Goal: Task Accomplishment & Management: Use online tool/utility

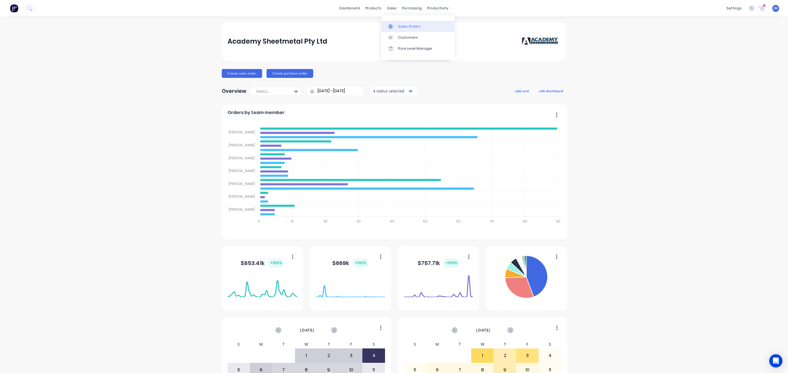
click at [399, 25] on div "Sales Orders" at bounding box center [409, 26] width 23 height 5
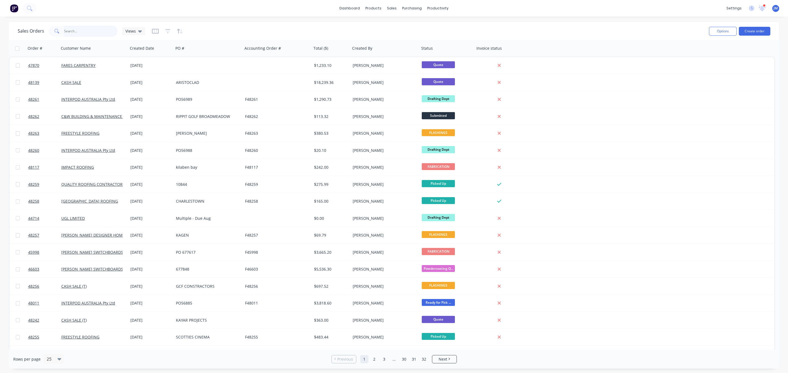
click at [87, 36] on input "text" at bounding box center [91, 31] width 54 height 11
type input "radiator"
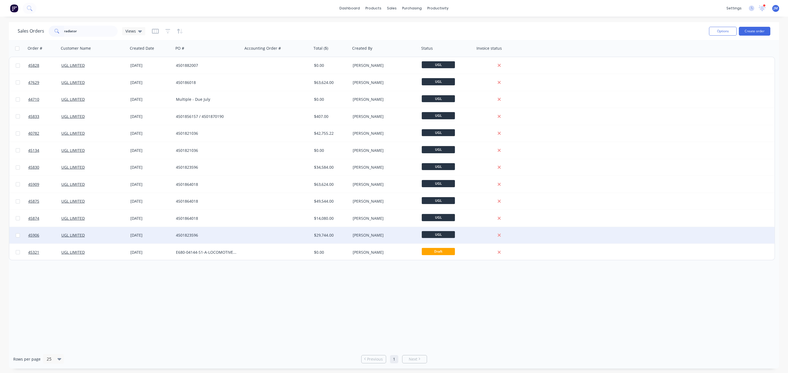
click at [245, 242] on div at bounding box center [277, 235] width 69 height 17
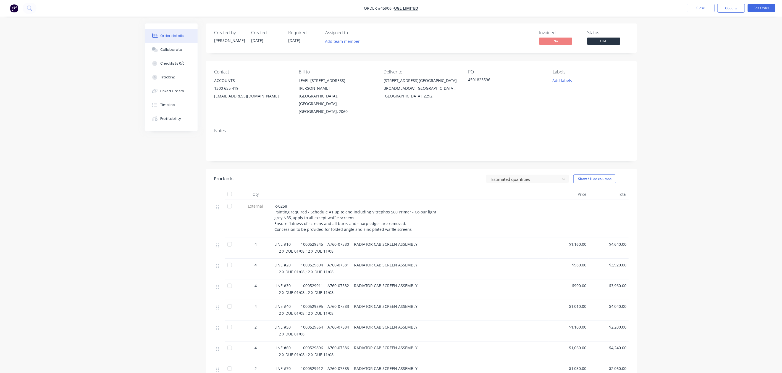
click at [729, 14] on nav "Order #45906 - UGL LIMITED Close Options Edit Order" at bounding box center [391, 8] width 782 height 17
click at [736, 3] on nav "Order #45906 - UGL LIMITED Close Options Edit Order" at bounding box center [391, 8] width 782 height 17
click at [736, 9] on button "Options" at bounding box center [731, 8] width 28 height 9
click at [710, 70] on div "Work Order" at bounding box center [714, 67] width 51 height 8
click at [712, 55] on div "Without pricing" at bounding box center [714, 56] width 51 height 8
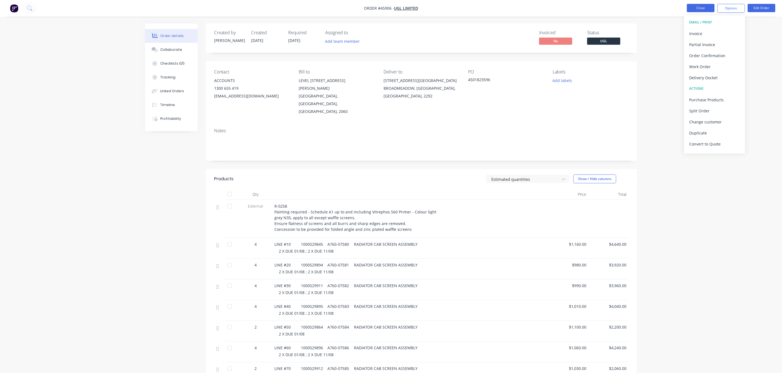
click at [694, 10] on button "Close" at bounding box center [701, 8] width 28 height 8
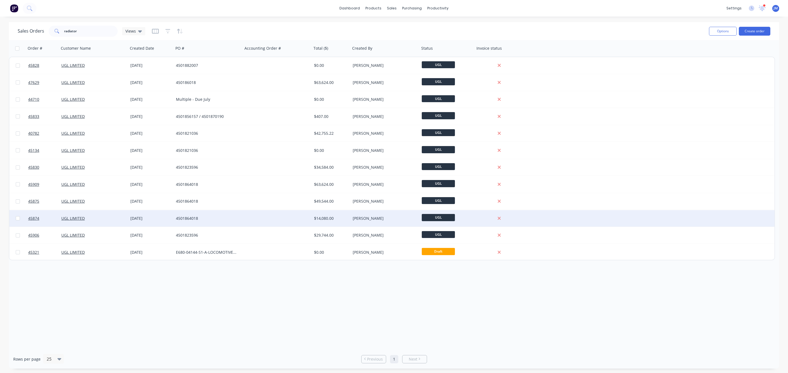
click at [368, 215] on div "[PERSON_NAME]" at bounding box center [385, 218] width 69 height 17
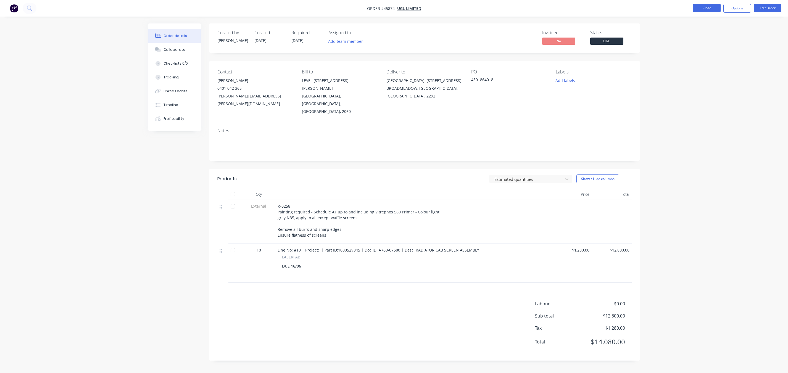
click at [710, 7] on button "Close" at bounding box center [707, 8] width 28 height 8
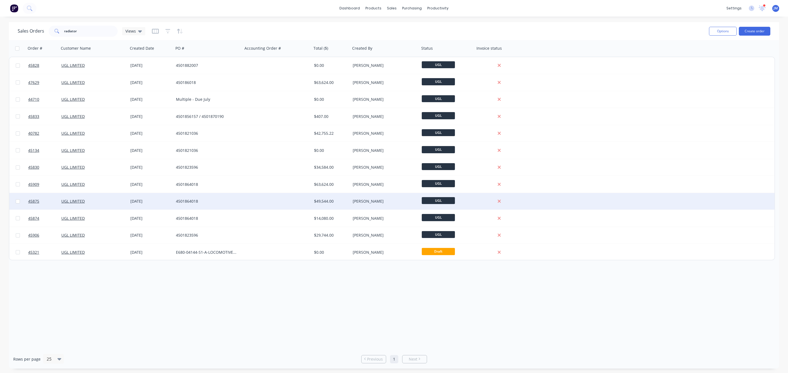
click at [288, 201] on div at bounding box center [277, 201] width 69 height 17
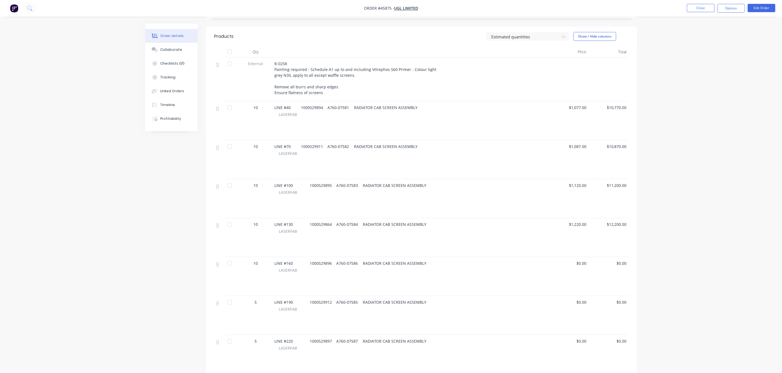
scroll to position [7, 0]
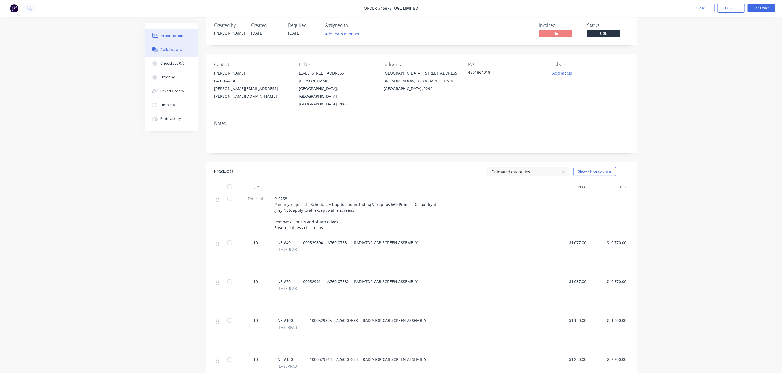
click at [164, 48] on div "Collaborate" at bounding box center [172, 49] width 22 height 5
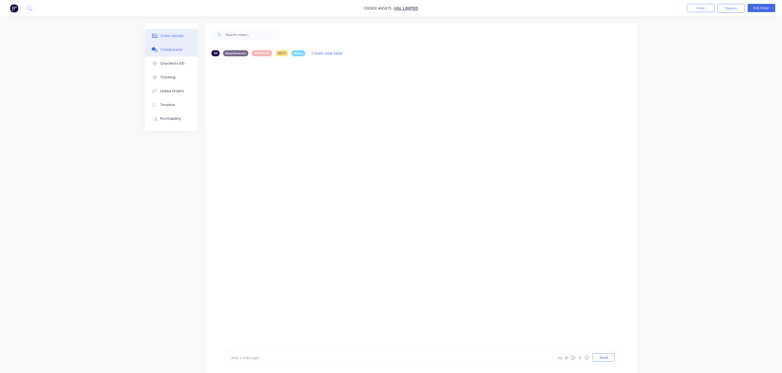
click at [170, 34] on div "Order details" at bounding box center [172, 35] width 23 height 5
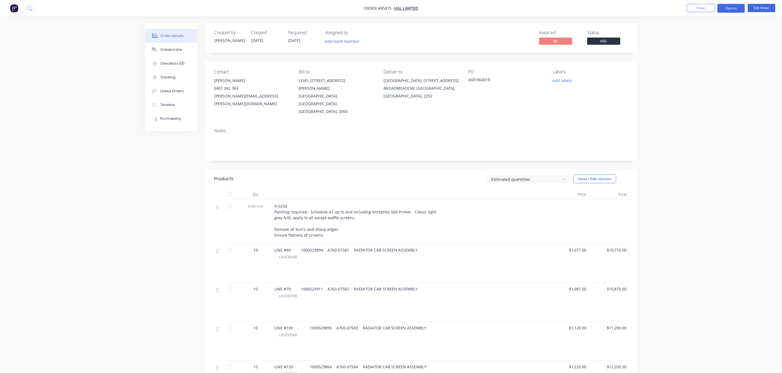
click at [730, 12] on button "Options" at bounding box center [731, 8] width 28 height 9
click at [701, 66] on div "Work Order" at bounding box center [714, 67] width 51 height 8
click at [703, 53] on div "Without pricing" at bounding box center [714, 56] width 51 height 8
click at [699, 6] on button "Close" at bounding box center [701, 8] width 28 height 8
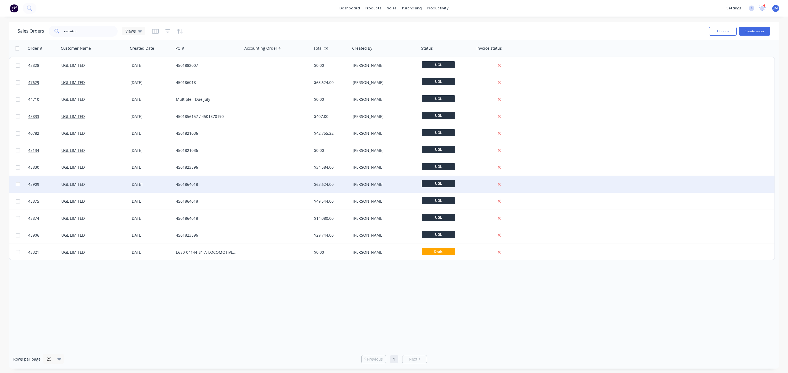
click at [394, 191] on div "[PERSON_NAME]" at bounding box center [385, 184] width 69 height 17
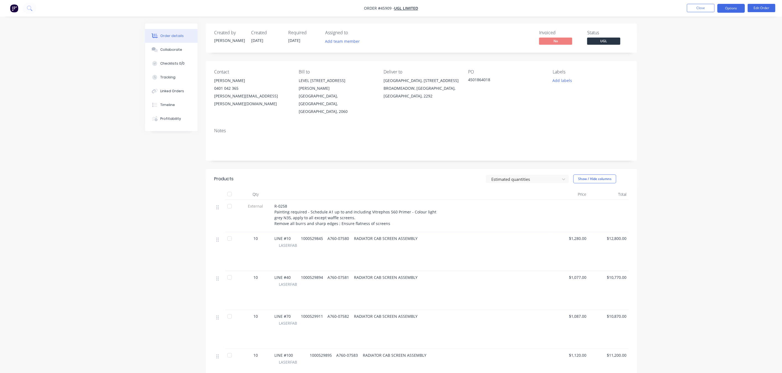
click at [731, 11] on button "Options" at bounding box center [731, 8] width 28 height 9
click at [708, 66] on div "Work Order" at bounding box center [714, 67] width 51 height 8
click at [709, 53] on div "Without pricing" at bounding box center [714, 56] width 51 height 8
click at [701, 4] on button "Close" at bounding box center [701, 8] width 28 height 8
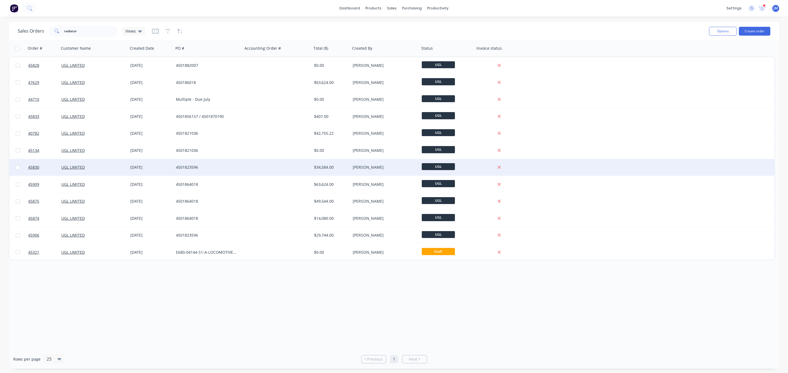
click at [370, 169] on div "[PERSON_NAME]" at bounding box center [383, 168] width 61 height 6
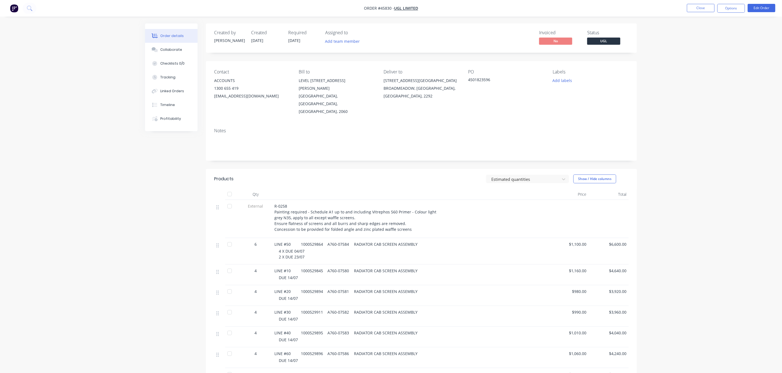
click at [724, 13] on nav "Order #45830 - UGL LIMITED Close Options Edit Order" at bounding box center [391, 8] width 782 height 17
click at [725, 12] on button "Options" at bounding box center [731, 8] width 28 height 9
click at [707, 67] on div "Work Order" at bounding box center [714, 67] width 51 height 8
click at [711, 54] on div "Without pricing" at bounding box center [714, 56] width 51 height 8
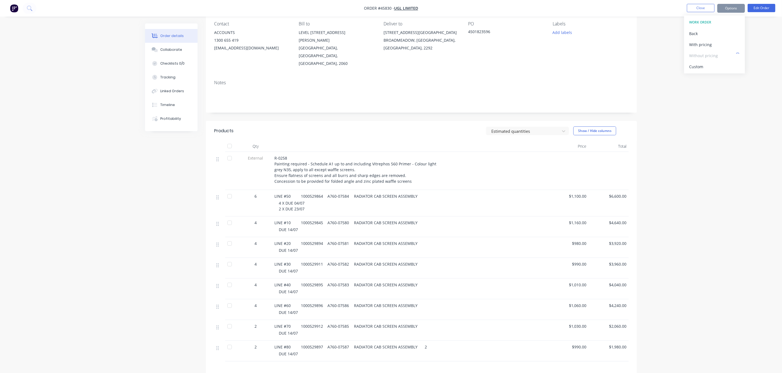
scroll to position [108, 0]
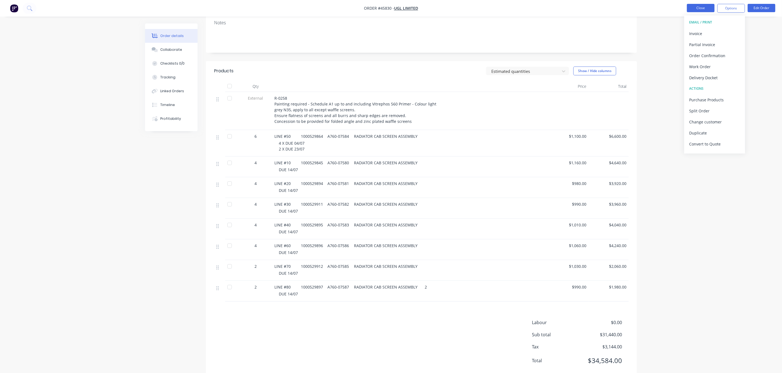
click at [700, 6] on button "Close" at bounding box center [701, 8] width 28 height 8
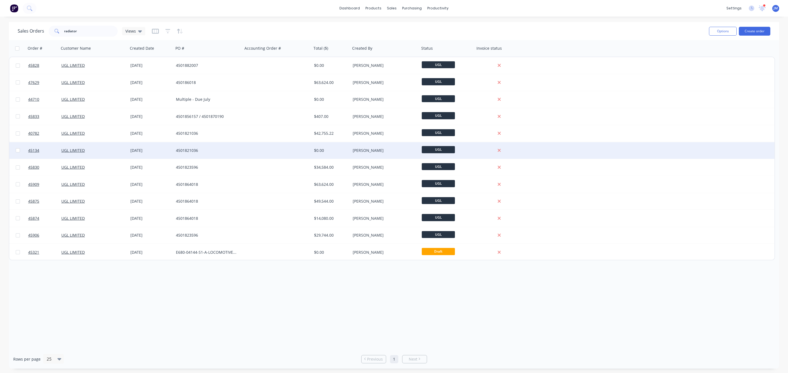
click at [377, 144] on div "[PERSON_NAME]" at bounding box center [385, 150] width 69 height 17
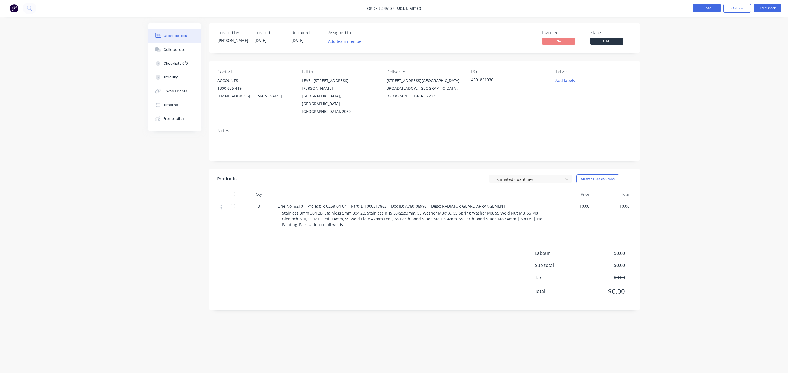
click at [695, 8] on button "Close" at bounding box center [707, 8] width 28 height 8
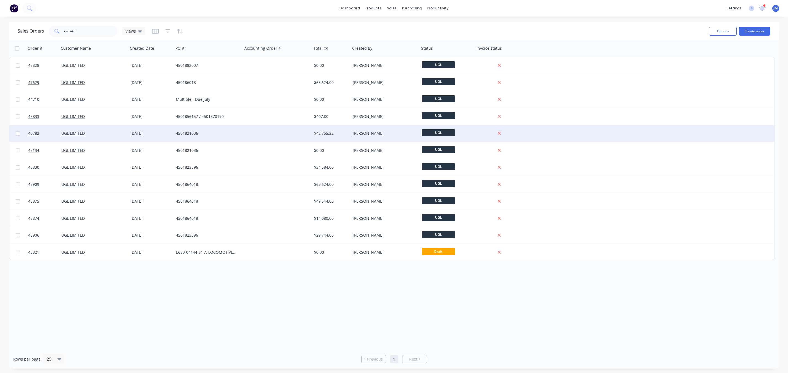
click at [293, 135] on div at bounding box center [277, 133] width 69 height 17
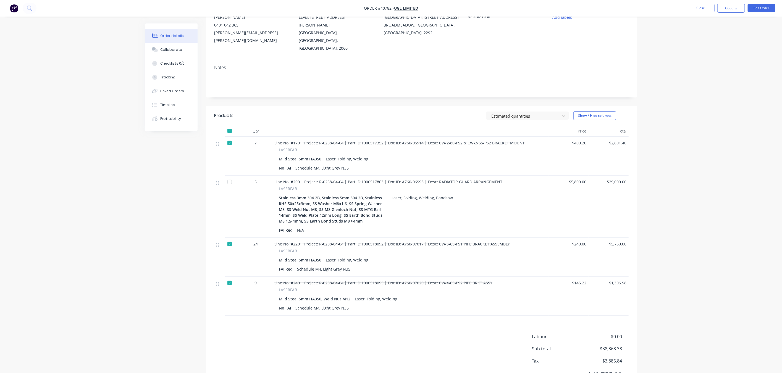
scroll to position [77, 0]
